Goal: Task Accomplishment & Management: Manage account settings

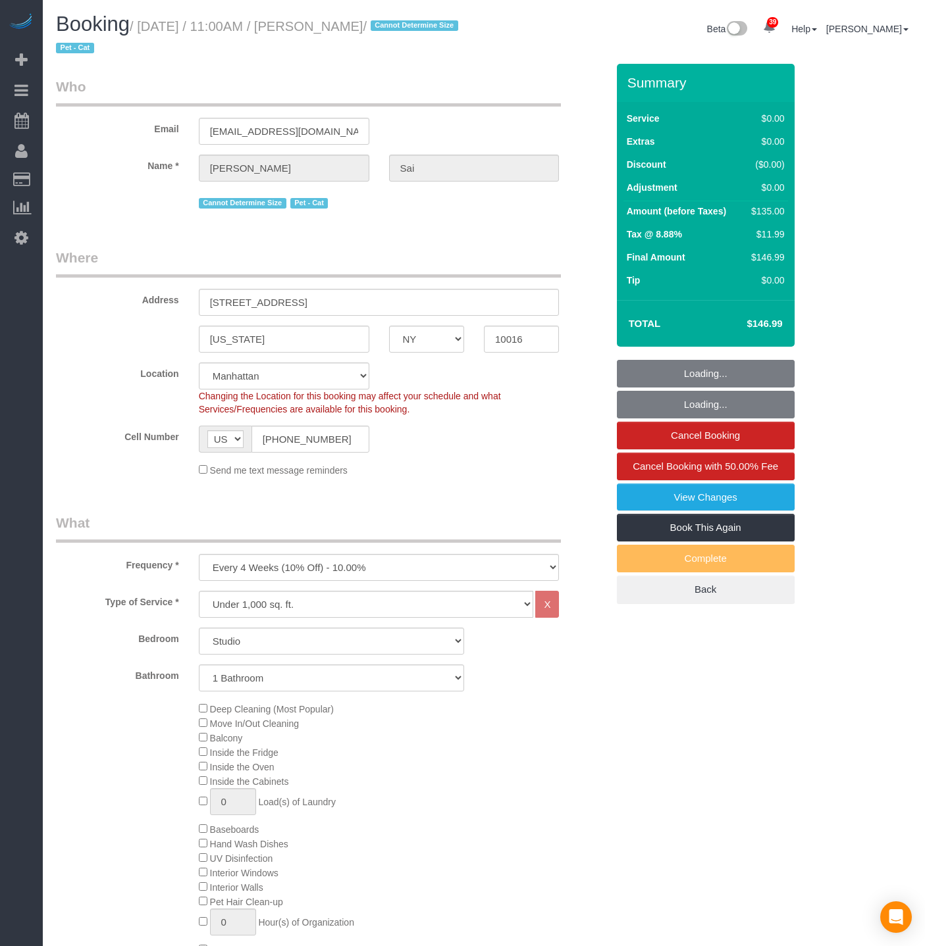
select select "NY"
select select "spot1"
select select "number:56"
select select "number:73"
select select "number:14"
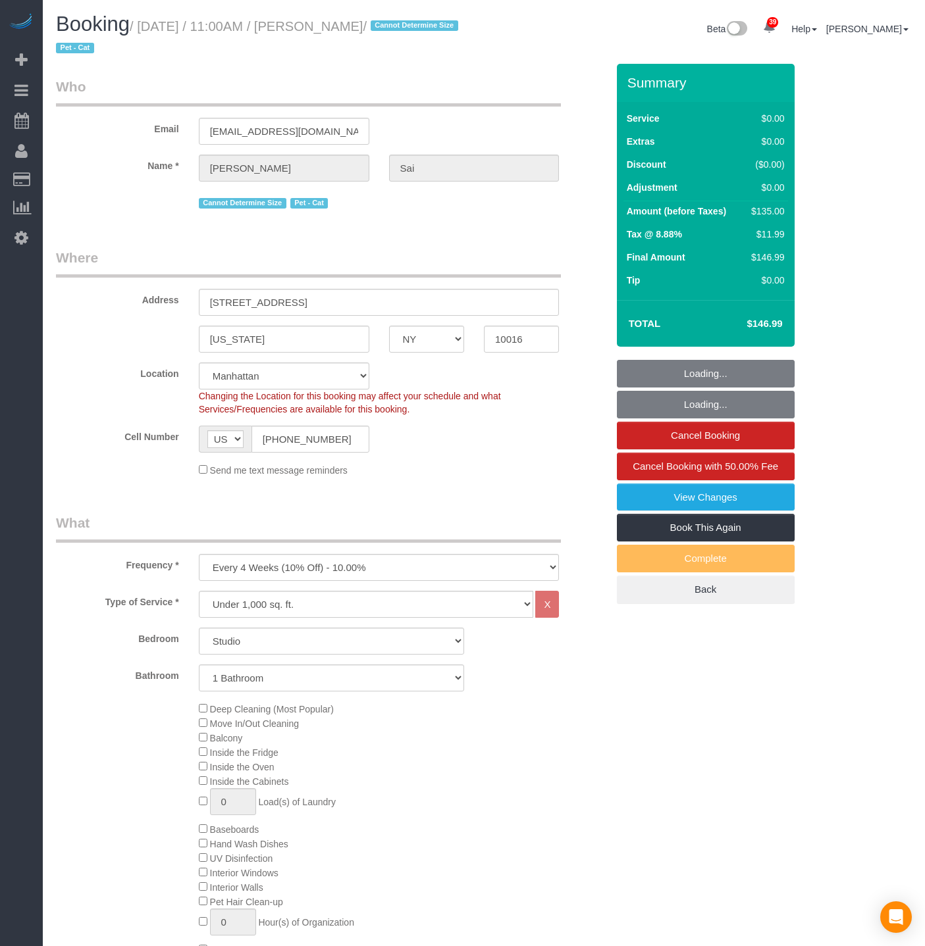
select select "number:5"
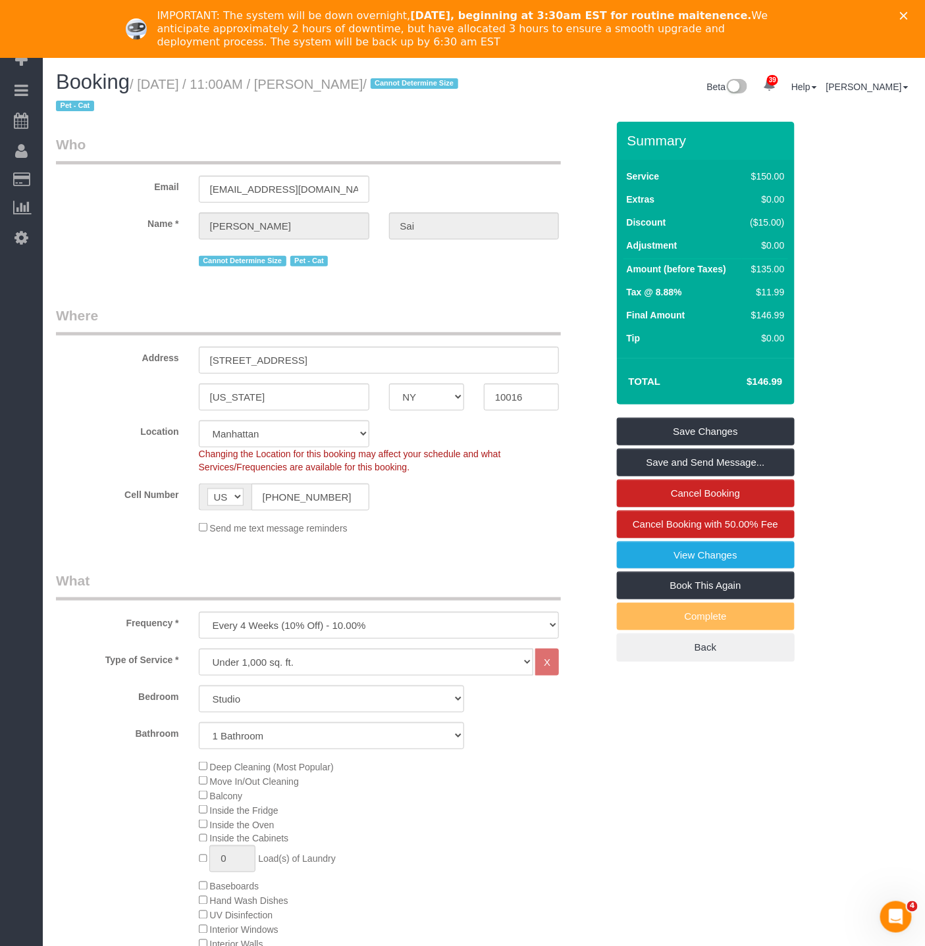
drag, startPoint x: 329, startPoint y: 87, endPoint x: 378, endPoint y: 82, distance: 49.6
click at [378, 82] on small "/ October 15, 2025 / 11:00AM / Janvi Sai / Cannot Determine Size Pet - Cat" at bounding box center [259, 95] width 406 height 37
copy small "Janvi Sa"
click at [300, 502] on input "(386) 341-6734" at bounding box center [310, 497] width 118 height 27
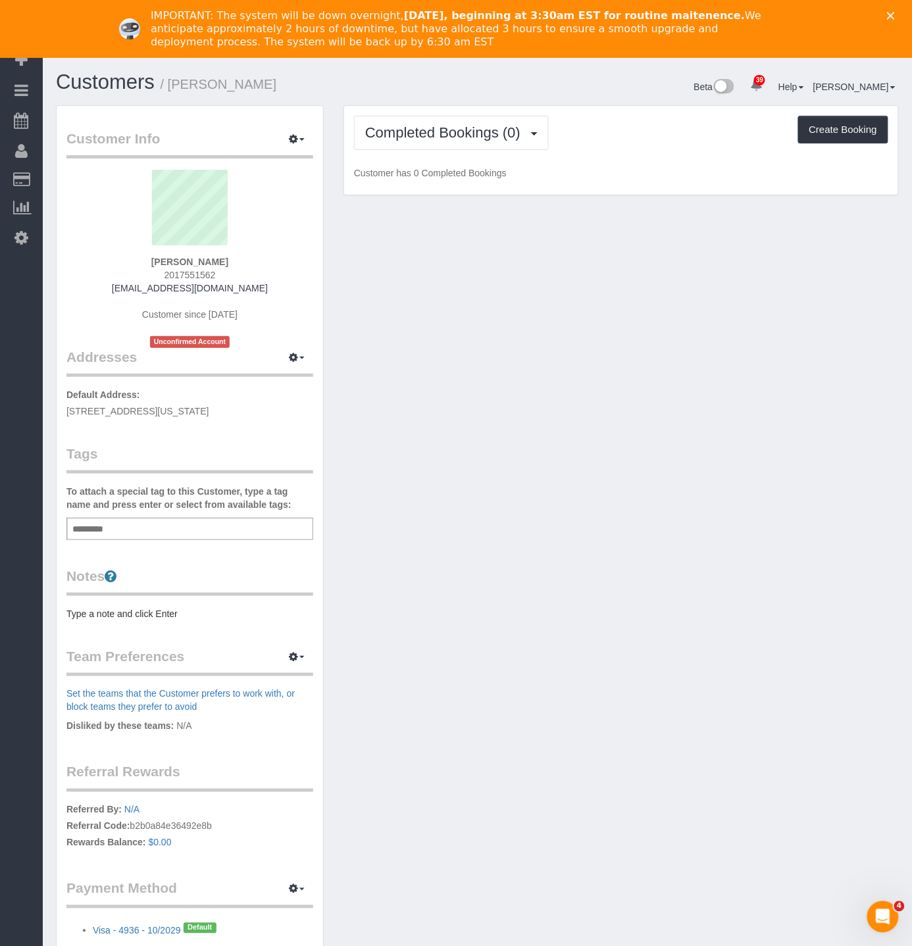
click at [475, 299] on div "Customer Info Edit Contact Info Send Message Email Preferences Special Sales Ta…" at bounding box center [477, 546] width 863 height 882
